Goal: Task Accomplishment & Management: Manage account settings

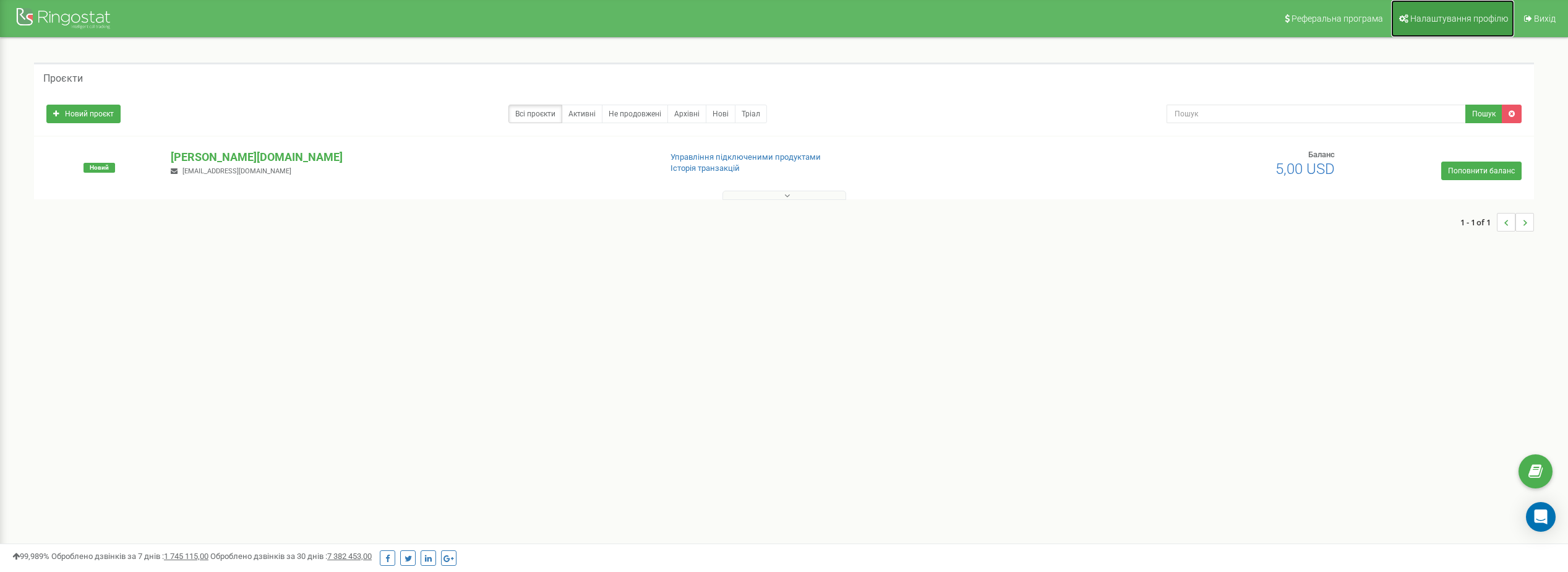
click at [1435, 18] on span "Налаштування профілю" at bounding box center [1459, 18] width 98 height 10
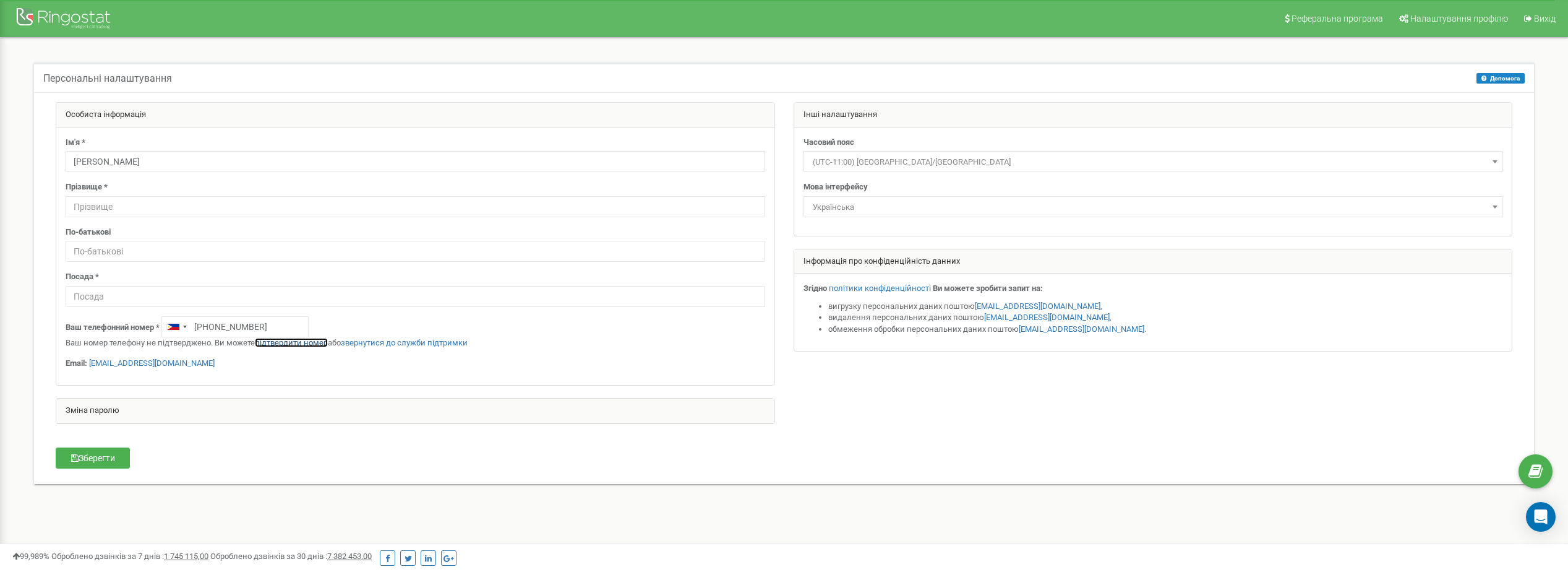
click at [295, 342] on link "підтвердити номер" at bounding box center [292, 343] width 73 height 10
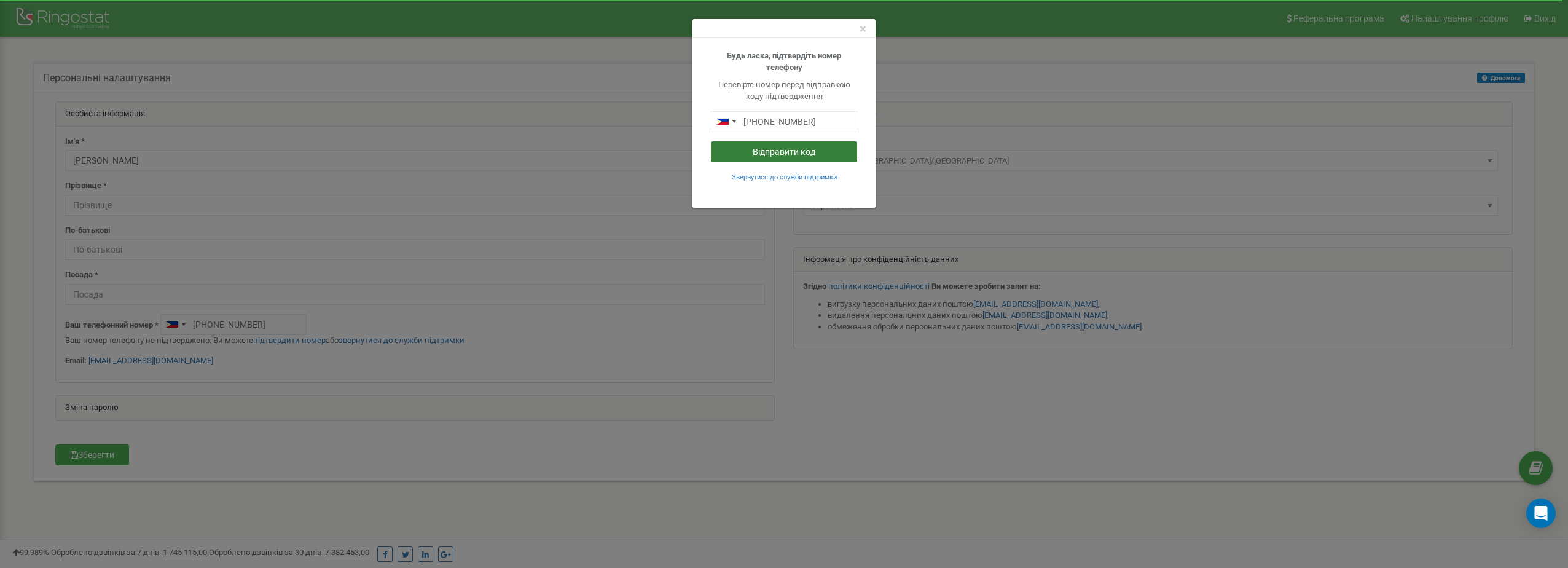
click at [781, 152] on button "Відправити код" at bounding box center [783, 152] width 146 height 21
